Goal: Information Seeking & Learning: Learn about a topic

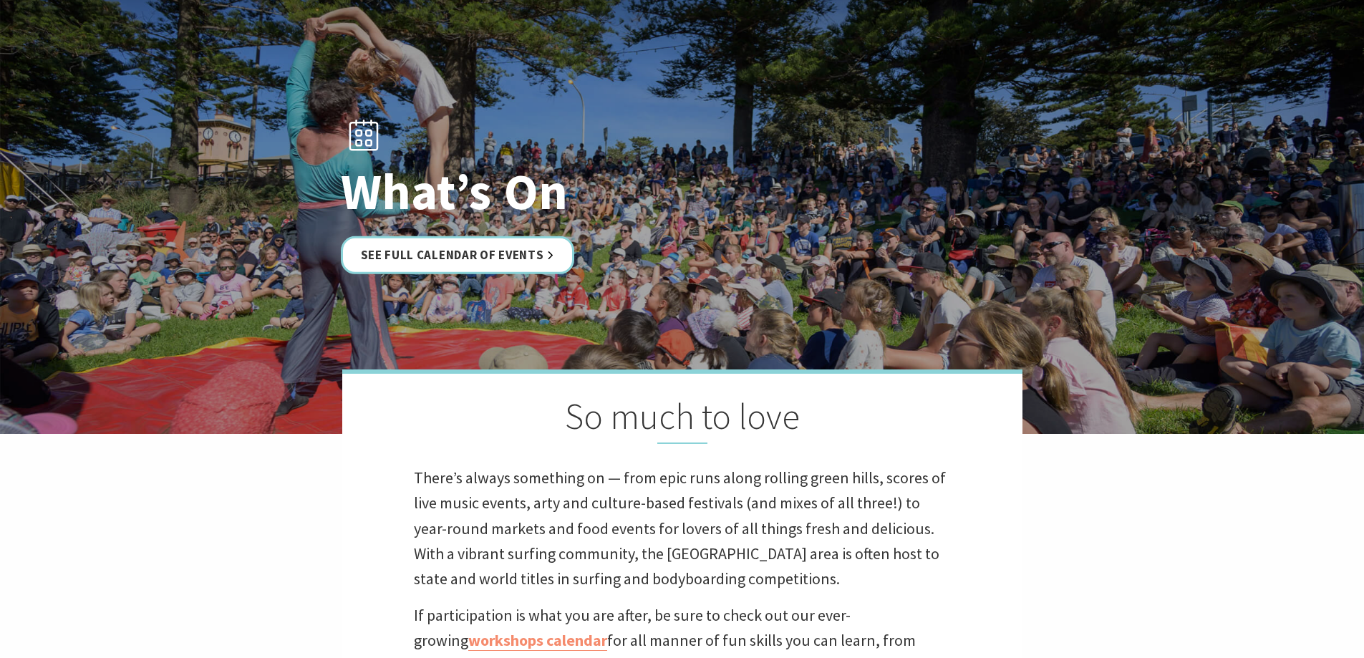
scroll to position [430, 0]
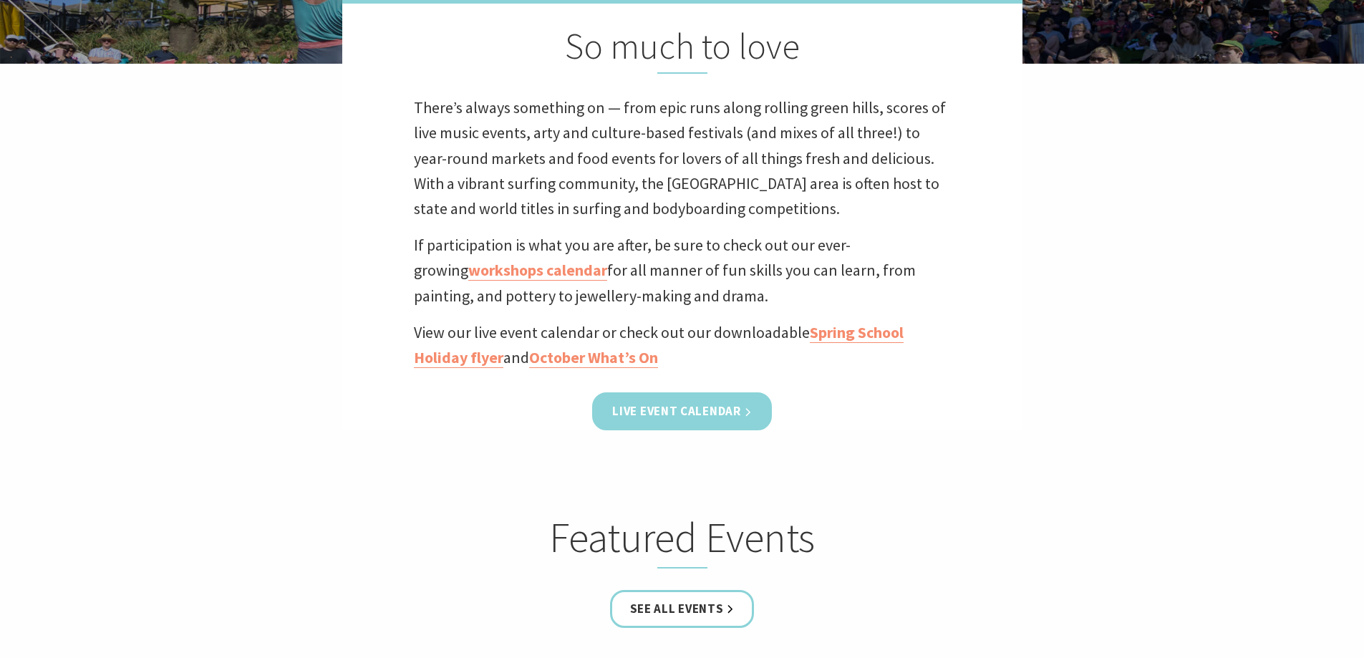
click at [722, 410] on link "Live Event Calendar" at bounding box center [681, 411] width 179 height 38
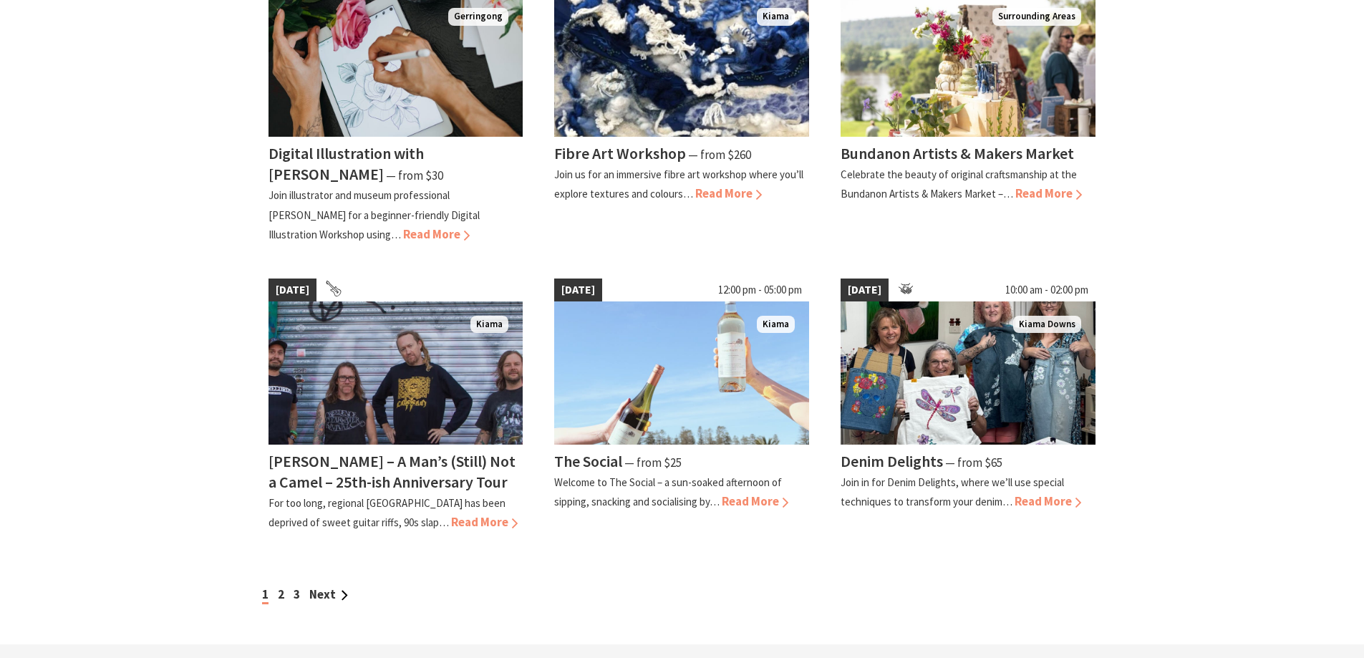
scroll to position [1074, 0]
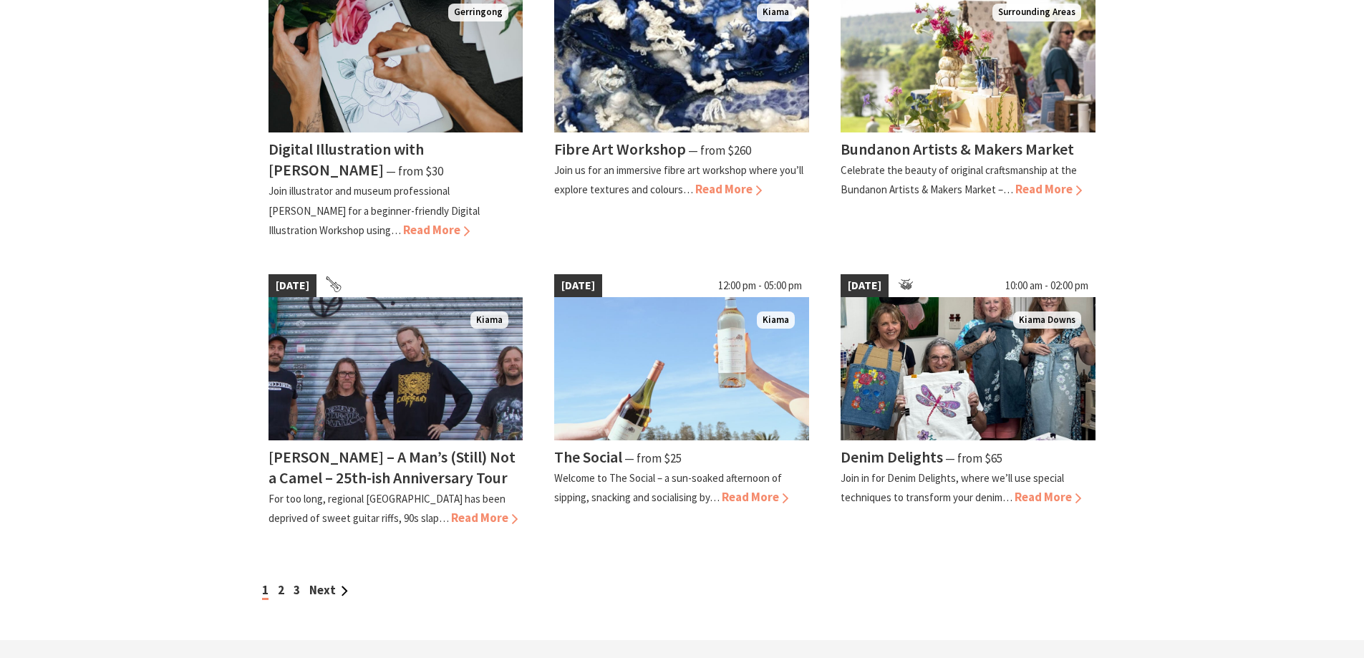
click at [277, 581] on div "1 2 3 Next" at bounding box center [682, 590] width 848 height 19
click at [279, 582] on link "2" at bounding box center [281, 590] width 6 height 16
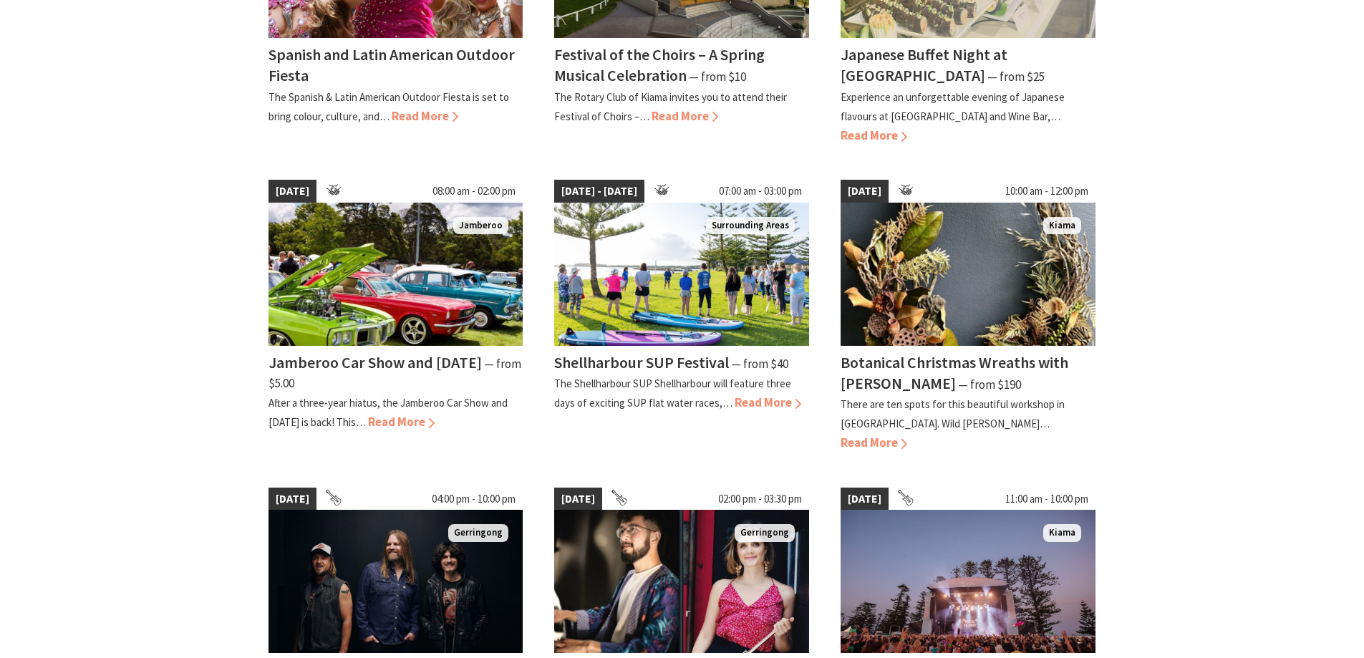
scroll to position [859, 0]
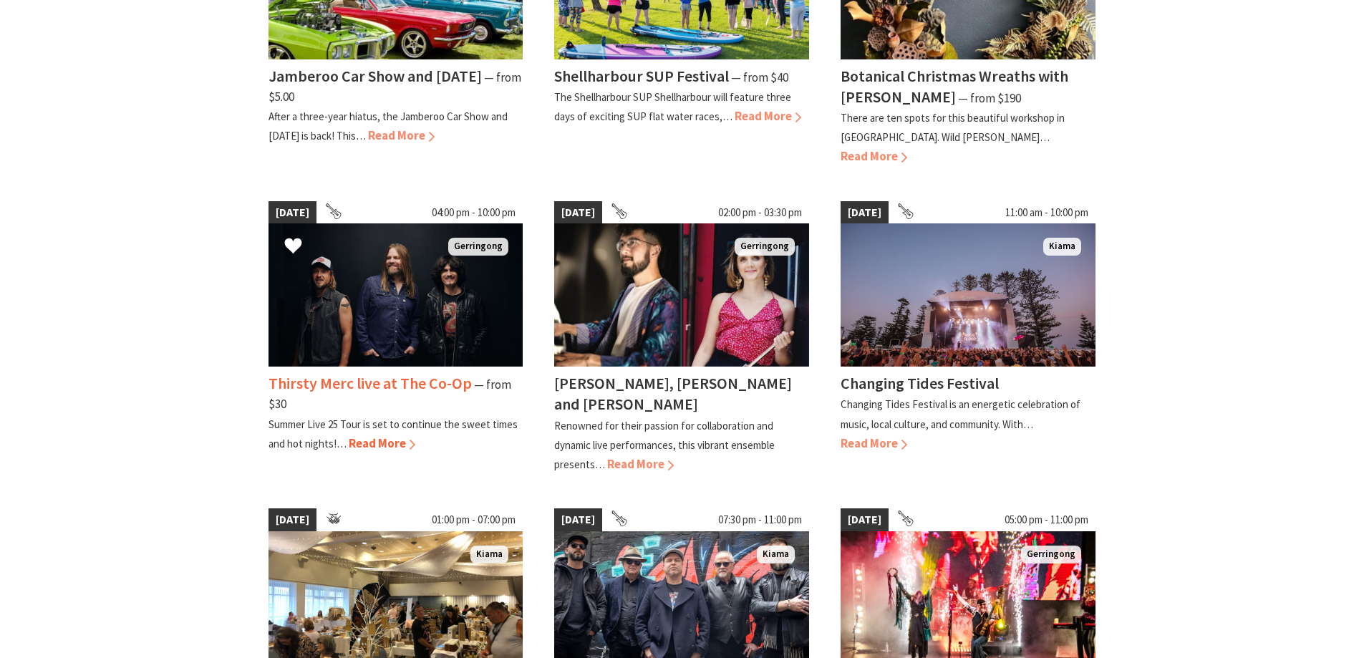
click at [361, 435] on span "Read More" at bounding box center [382, 443] width 67 height 16
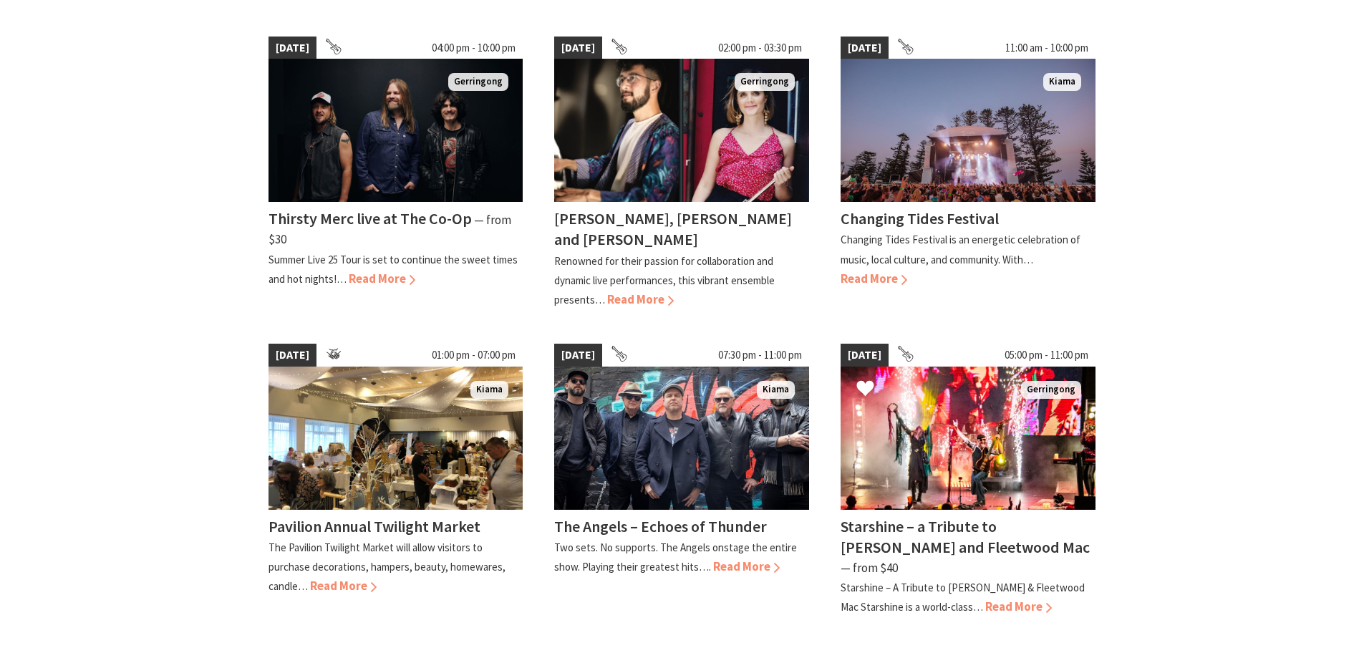
scroll to position [1146, 0]
